Goal: Entertainment & Leisure: Consume media (video, audio)

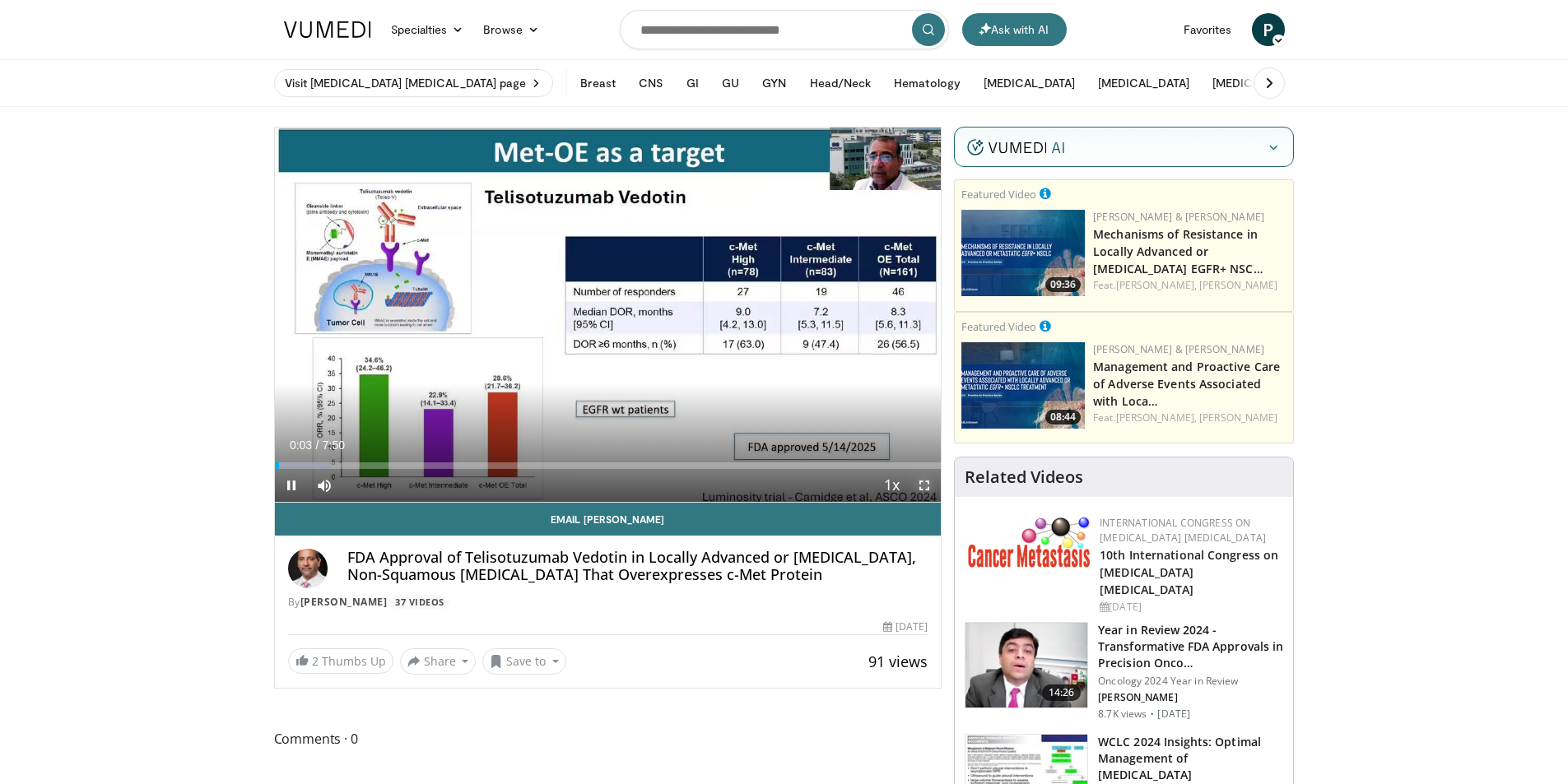
click at [925, 491] on span "Video Player" at bounding box center [924, 485] width 33 height 33
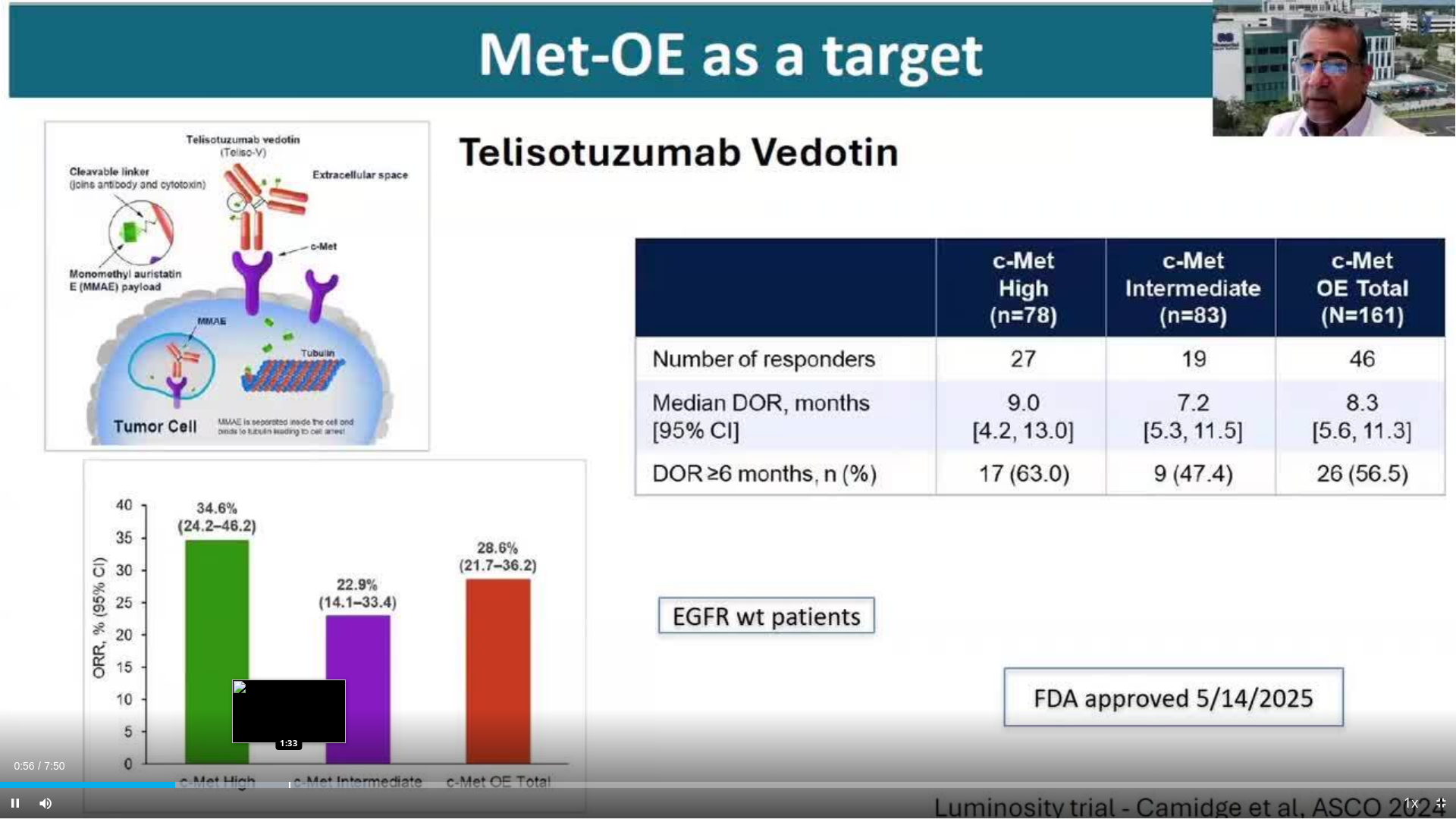
click at [289, 721] on div "Loaded : 25.31% 0:56 1:33" at bounding box center [728, 780] width 1456 height 14
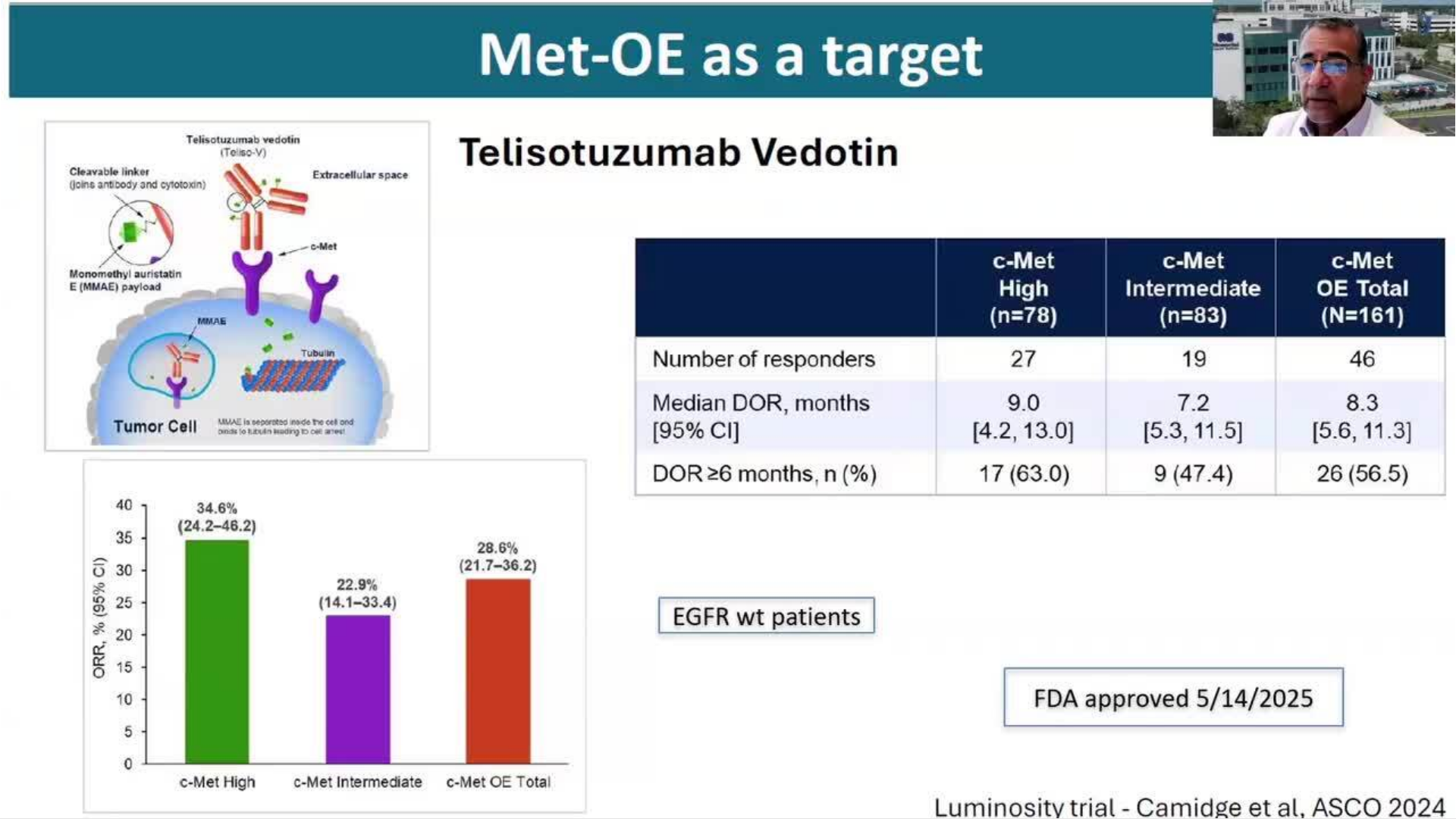
click at [428, 721] on div "10 seconds Tap to unmute" at bounding box center [728, 409] width 1456 height 818
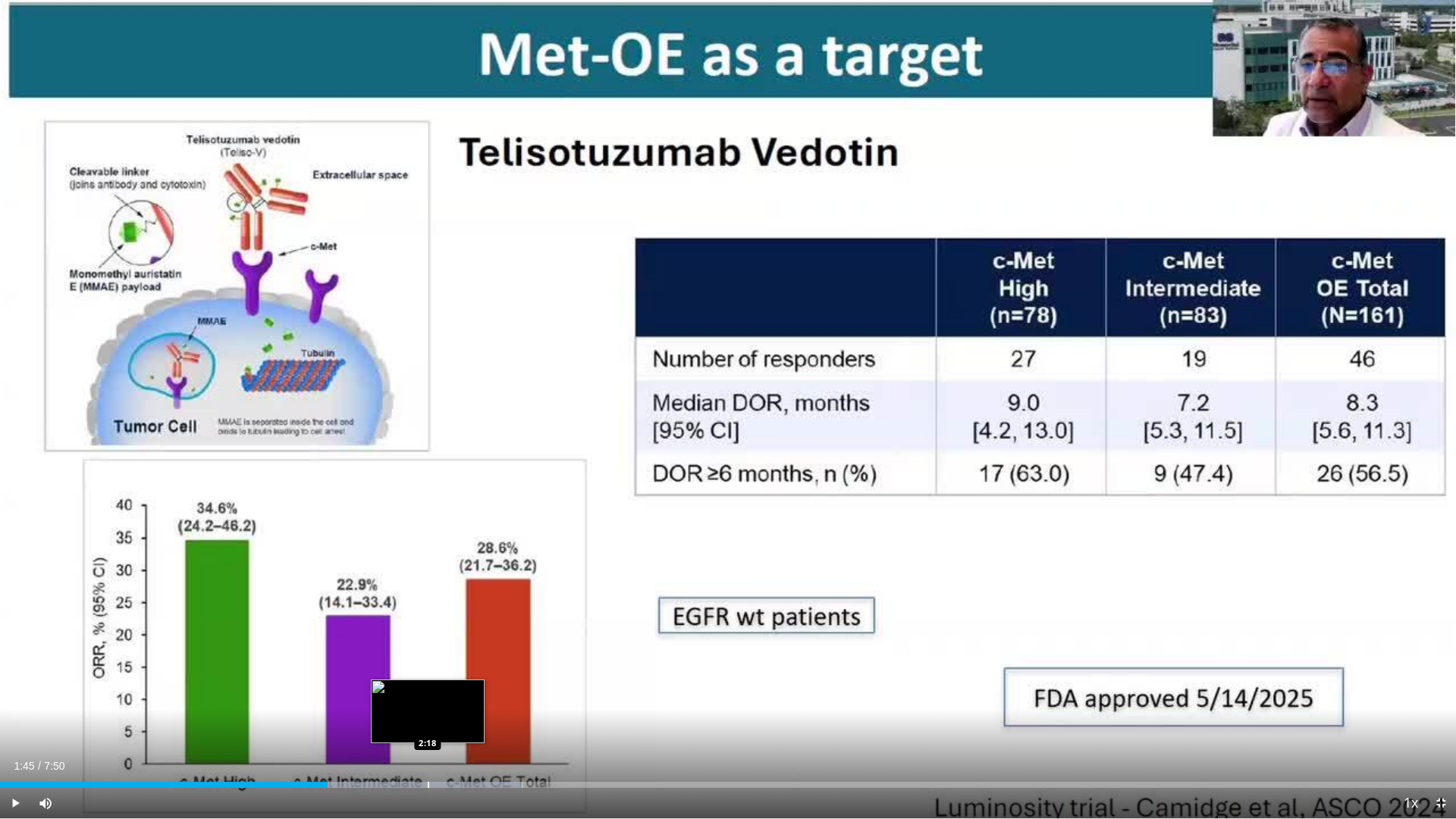
click at [428, 721] on div "Loaded : 35.86% 1:45 2:18" at bounding box center [728, 780] width 1456 height 14
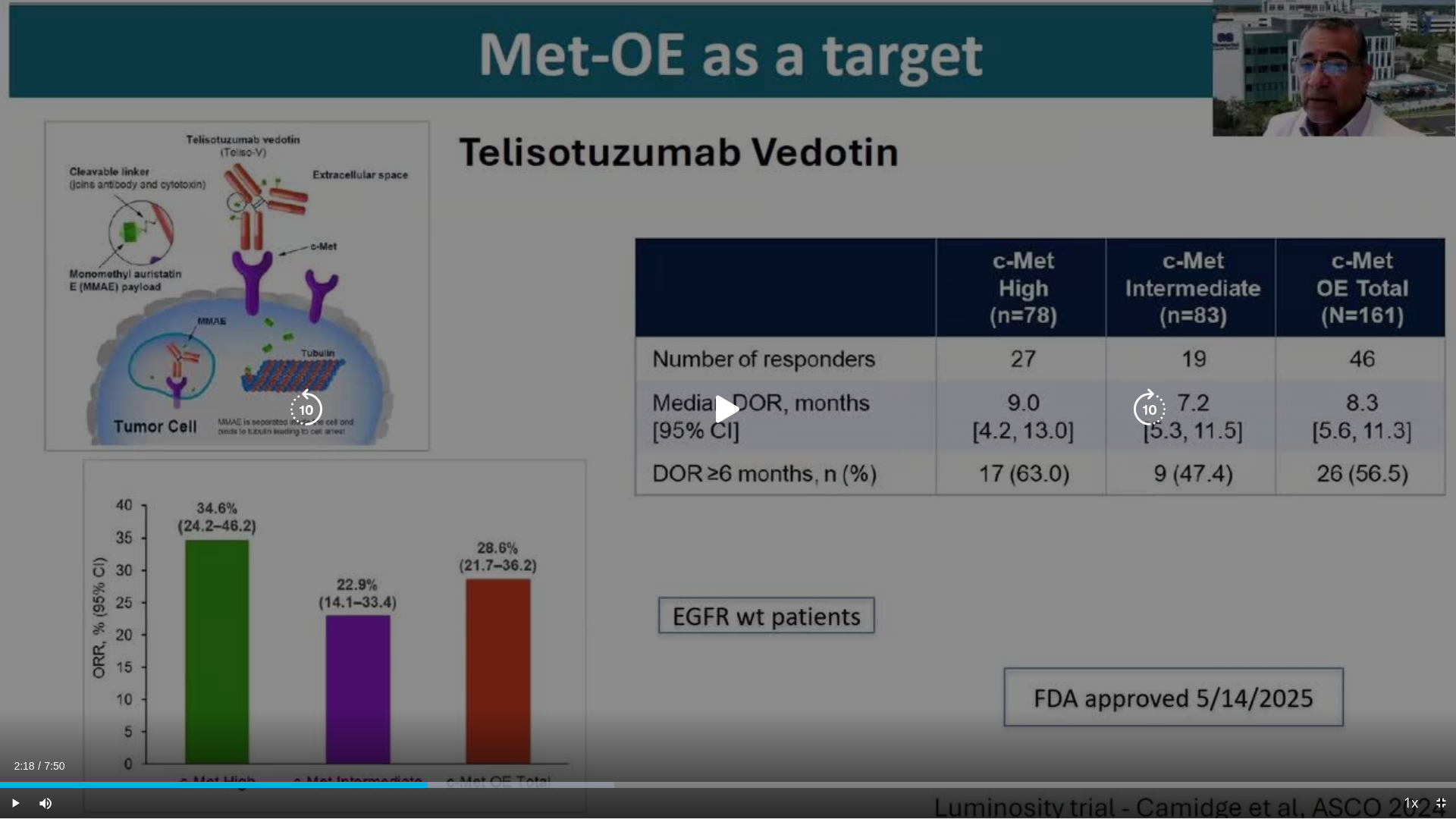
click at [722, 402] on icon "Video Player" at bounding box center [728, 409] width 43 height 43
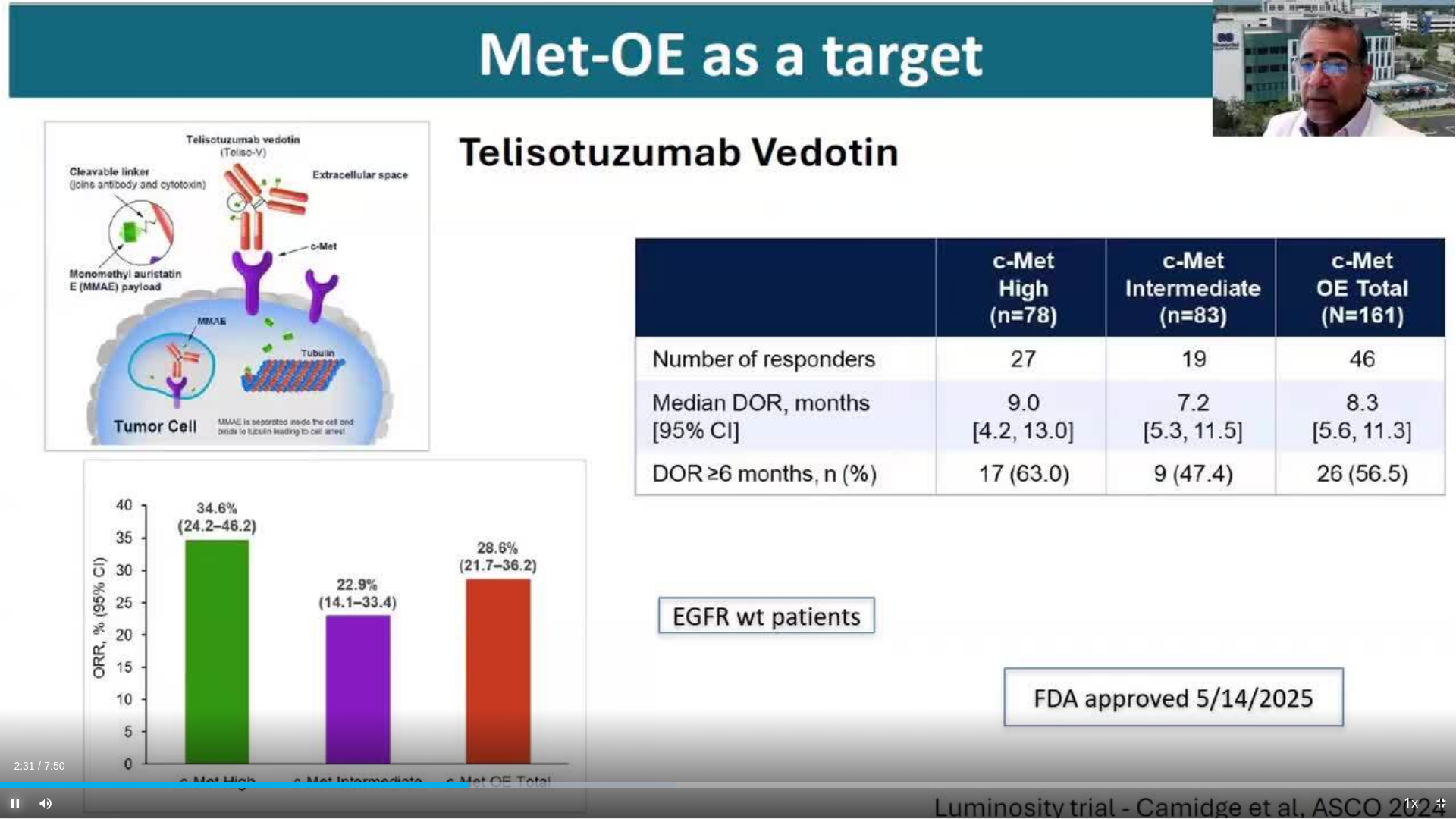
click at [20, 721] on span "Video Player" at bounding box center [15, 802] width 30 height 30
click at [1440, 721] on span "Video Player" at bounding box center [1441, 802] width 30 height 30
